Goal: Task Accomplishment & Management: Manage account settings

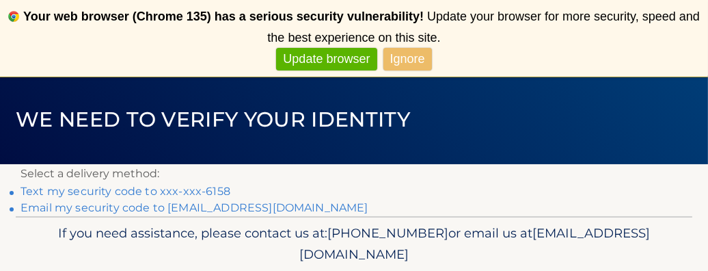
scroll to position [128, 0]
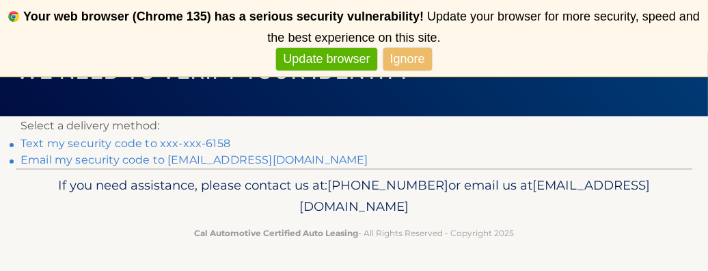
click at [56, 142] on link "Text my security code to xxx-xxx-6158" at bounding box center [126, 143] width 210 height 13
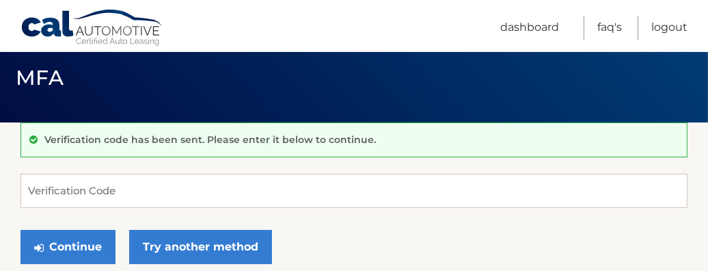
scroll to position [68, 0]
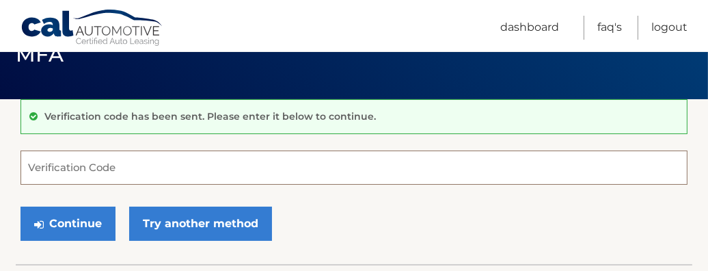
click at [136, 166] on input "Verification Code" at bounding box center [354, 167] width 667 height 34
type input "234522"
click at [21, 206] on button "Continue" at bounding box center [68, 223] width 95 height 34
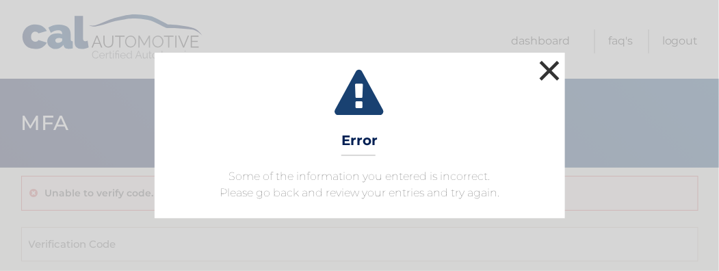
click at [549, 66] on button "×" at bounding box center [549, 70] width 27 height 27
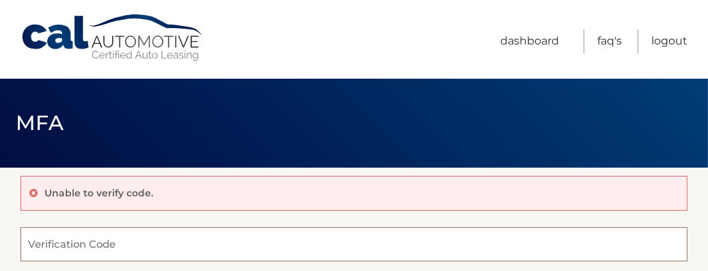
click at [211, 243] on input "Verification Code" at bounding box center [354, 244] width 667 height 34
type input "243522"
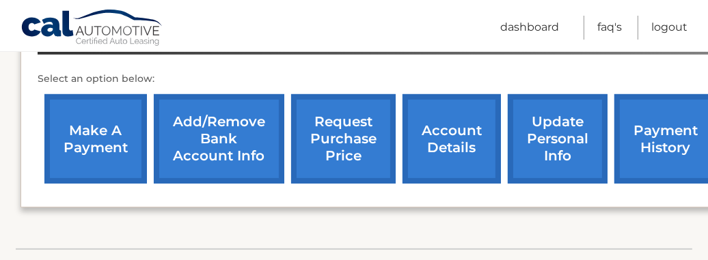
scroll to position [479, 0]
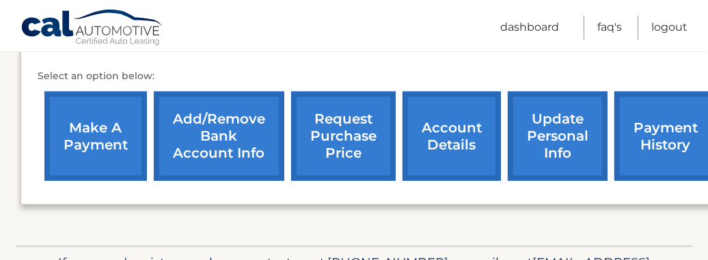
click at [96, 132] on link "make a payment" at bounding box center [95, 137] width 103 height 90
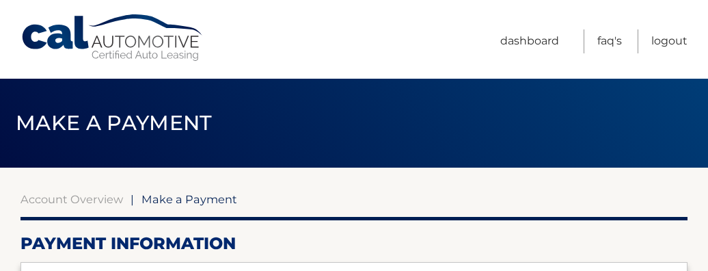
select select "ZjBmNTg4MDctY2ZlMS00MGM2LWI0MDEtYmFkOWQ1ZTUyYmYw"
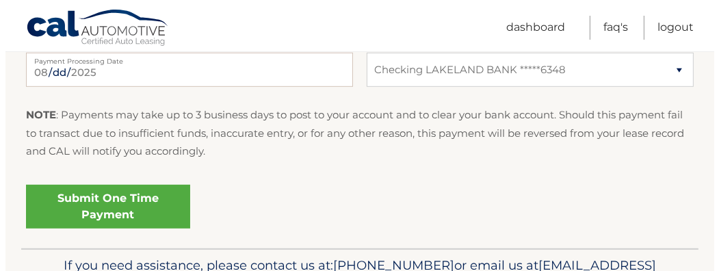
scroll to position [684, 0]
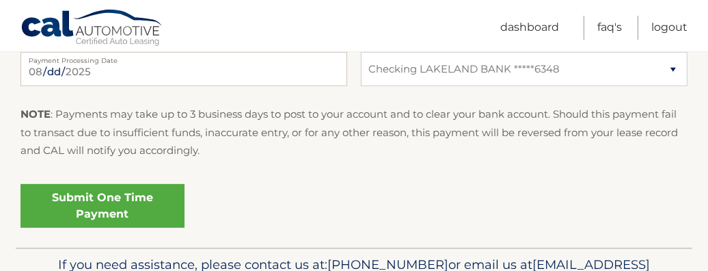
click at [109, 200] on link "Submit One Time Payment" at bounding box center [103, 206] width 164 height 44
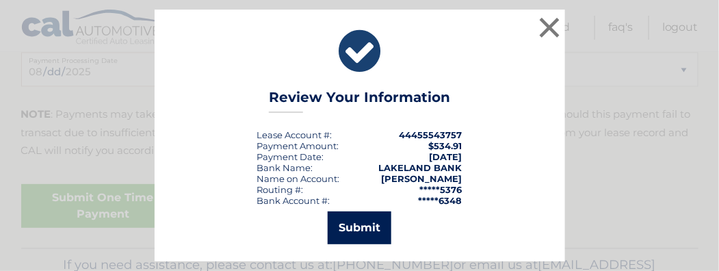
click at [353, 222] on button "Submit" at bounding box center [359, 227] width 64 height 33
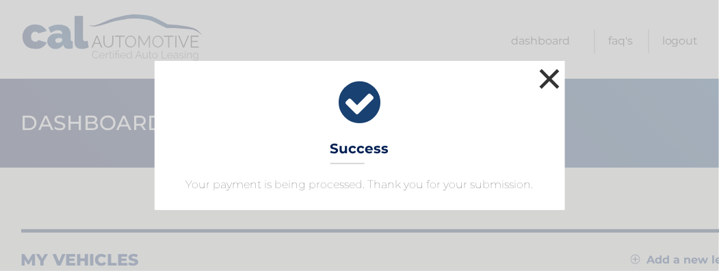
click at [548, 80] on button "×" at bounding box center [549, 78] width 27 height 27
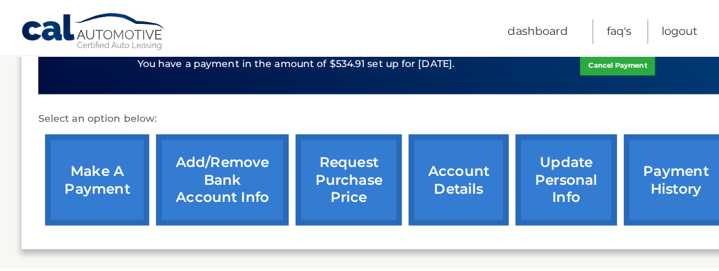
scroll to position [547, 0]
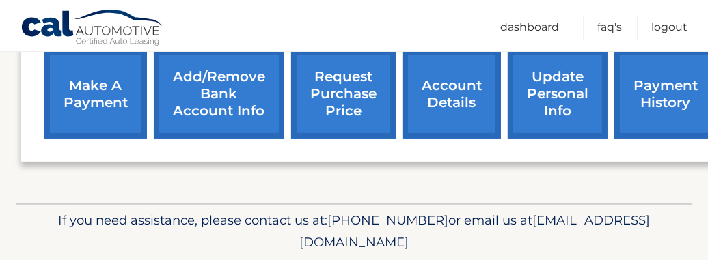
click at [336, 94] on link "request purchase price" at bounding box center [343, 94] width 105 height 90
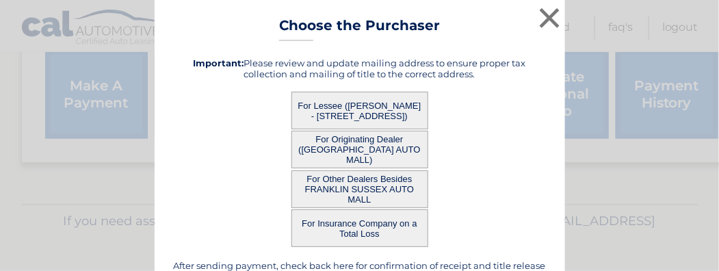
click at [360, 106] on button "For Lessee (JOSEPH BUTTO - 195B RIVER RD, , MONTAGUE, nj 07827)" at bounding box center [359, 111] width 137 height 38
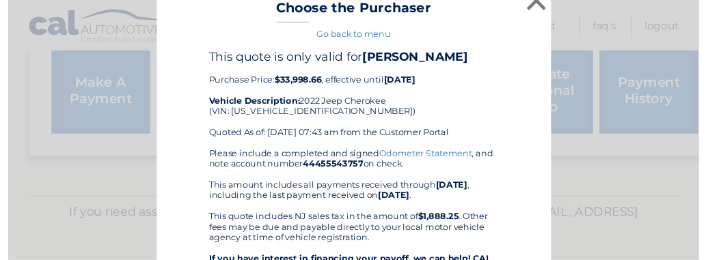
scroll to position [0, 0]
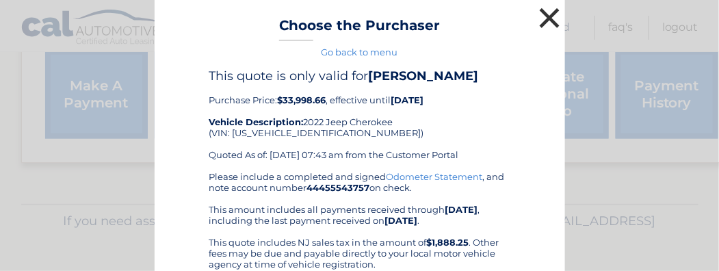
click at [540, 16] on button "×" at bounding box center [549, 17] width 27 height 27
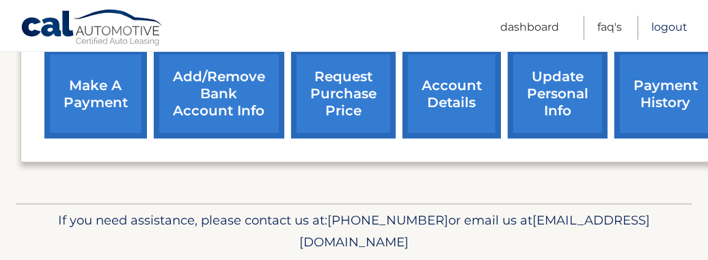
click at [661, 27] on link "Logout" at bounding box center [670, 28] width 36 height 24
